Goal: Information Seeking & Learning: Learn about a topic

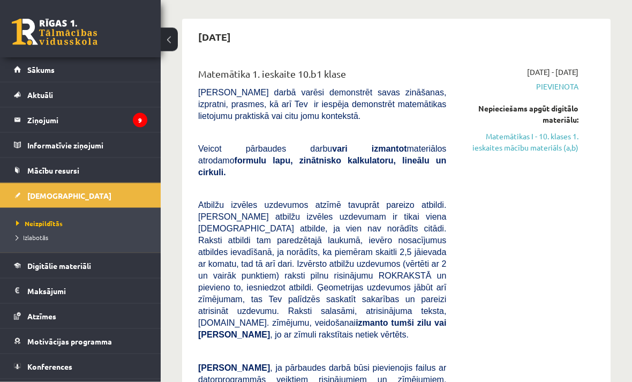
scroll to position [87, 0]
click at [551, 148] on link "Matemātikas I - 10. klases 1. ieskaites mācību materiāls (a,b)" at bounding box center [520, 142] width 116 height 22
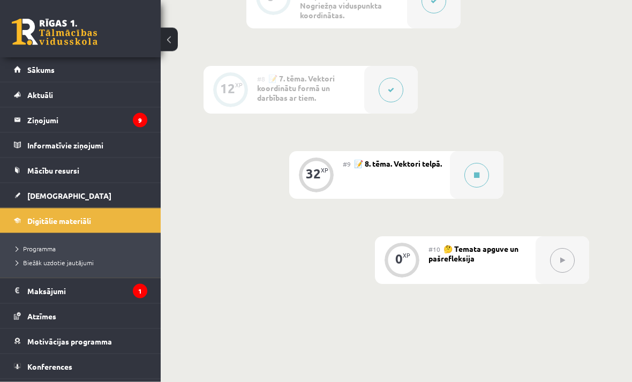
click at [472, 176] on button at bounding box center [476, 175] width 25 height 25
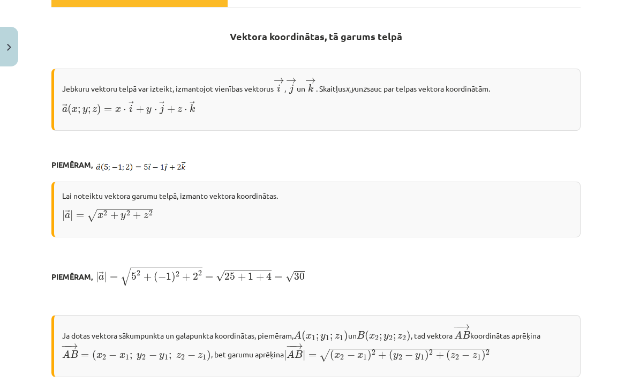
scroll to position [176, 0]
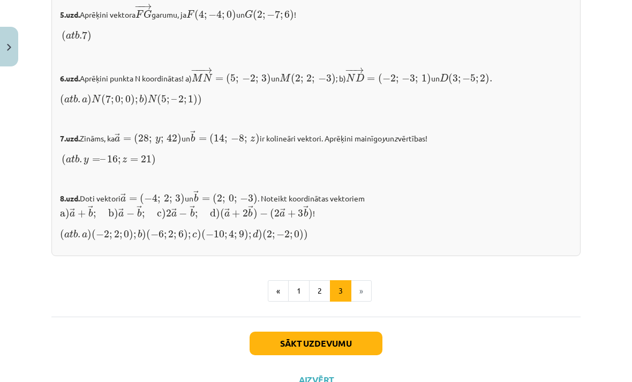
click at [291, 285] on button "1" at bounding box center [298, 290] width 21 height 21
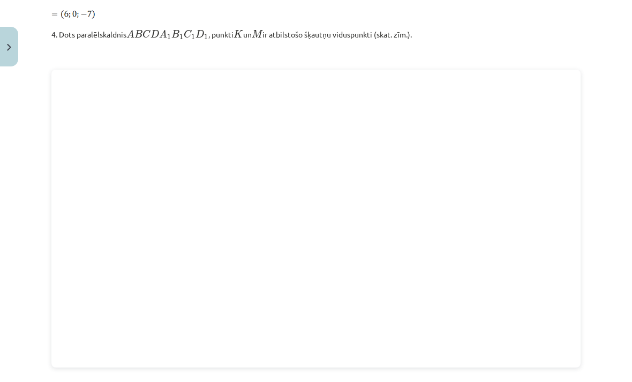
scroll to position [1313, 0]
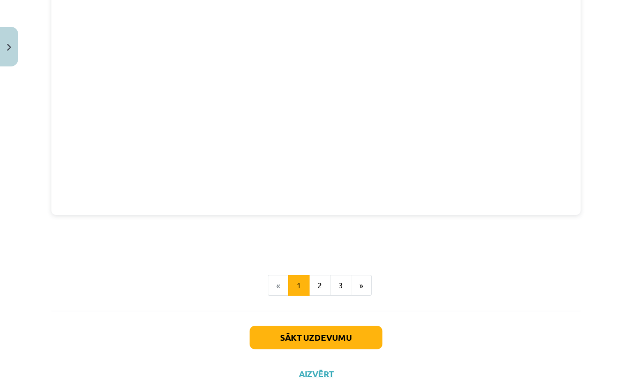
click at [325, 289] on button "2" at bounding box center [319, 285] width 21 height 21
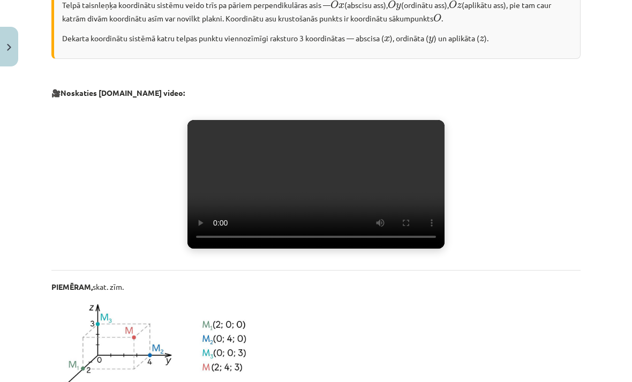
scroll to position [405, 0]
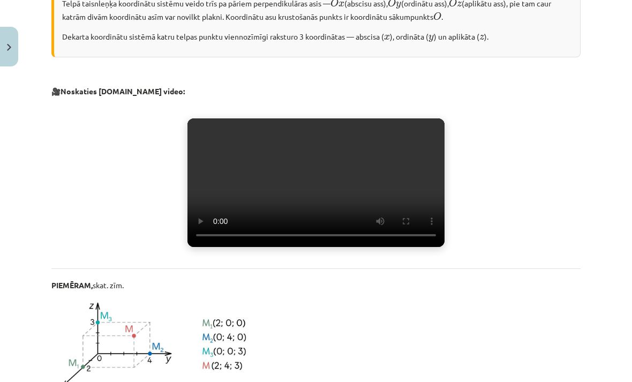
click at [319, 207] on video "Jūsu pārlūkprogramma neatbalsta video atskaņošanu." at bounding box center [315, 182] width 257 height 129
click at [414, 245] on video "Jūsu pārlūkprogramma neatbalsta video atskaņošanu." at bounding box center [315, 182] width 257 height 129
click at [410, 247] on video "Jūsu pārlūkprogramma neatbalsta video atskaņošanu." at bounding box center [315, 182] width 257 height 129
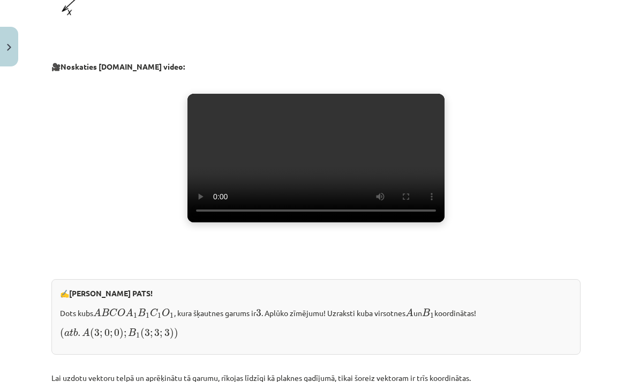
scroll to position [780, 0]
click at [325, 216] on video "Jūsu pārlūkprogramma neatbalsta video atskaņošanu." at bounding box center [315, 158] width 257 height 129
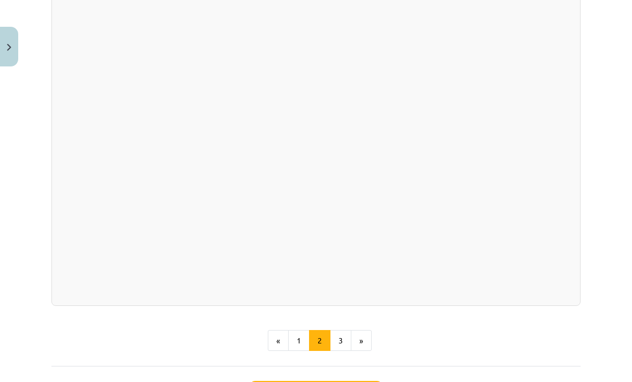
scroll to position [1419, 0]
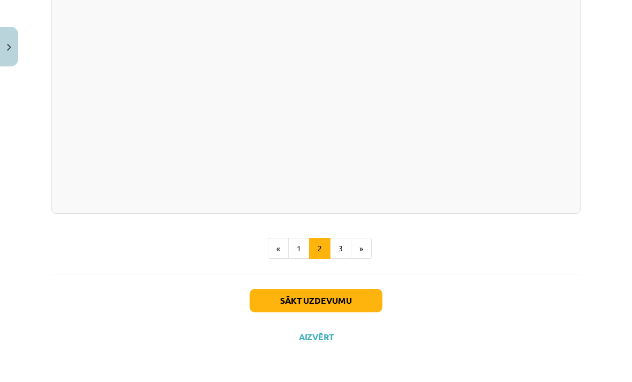
click at [338, 259] on button "3" at bounding box center [340, 248] width 21 height 21
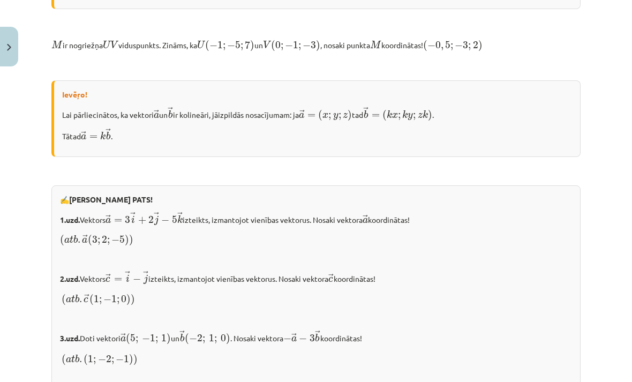
scroll to position [685, 0]
